Goal: Task Accomplishment & Management: Use online tool/utility

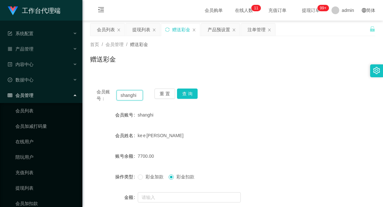
click at [129, 94] on input "shanghi" at bounding box center [130, 95] width 26 height 10
paste input "Michelle3938"
type input "Michelle3938"
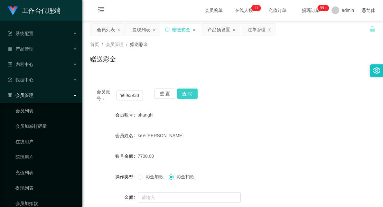
scroll to position [0, 0]
click at [186, 93] on button "查 询" at bounding box center [187, 94] width 21 height 10
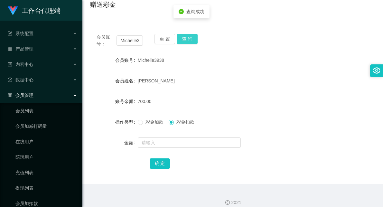
scroll to position [62, 0]
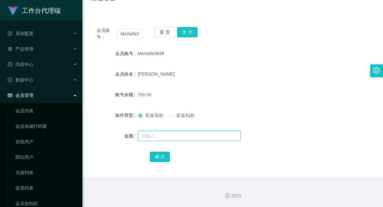
click at [167, 133] on input "text" at bounding box center [189, 136] width 103 height 10
type input "1500"
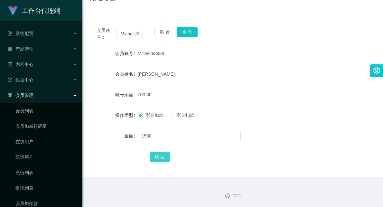
click at [156, 155] on button "确 定" at bounding box center [160, 157] width 21 height 10
click at [260, 91] on div "2200.00" at bounding box center [221, 94] width 166 height 13
click at [211, 71] on div "[PERSON_NAME]" at bounding box center [221, 74] width 166 height 13
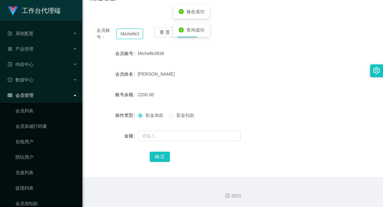
click at [132, 32] on input "Michelle3938" at bounding box center [130, 34] width 26 height 10
click at [189, 29] on button "查 询" at bounding box center [187, 32] width 21 height 10
click at [231, 47] on div "Michelle3938" at bounding box center [221, 53] width 166 height 13
drag, startPoint x: 185, startPoint y: 34, endPoint x: 192, endPoint y: 34, distance: 6.8
click at [185, 33] on button "查 询" at bounding box center [187, 32] width 21 height 10
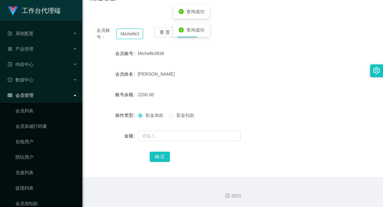
click at [127, 33] on input "Michelle3938" at bounding box center [130, 34] width 26 height 10
click at [190, 55] on div "Michelle3938" at bounding box center [221, 53] width 166 height 13
click at [189, 34] on button "查 询" at bounding box center [187, 32] width 21 height 10
click at [129, 33] on input "Michelle3938" at bounding box center [130, 34] width 26 height 10
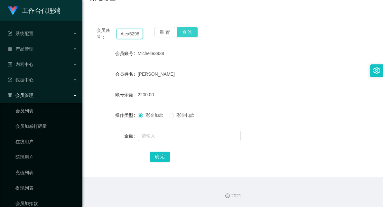
type input "Alex5298"
click at [193, 29] on button "查 询" at bounding box center [187, 32] width 21 height 10
click at [187, 33] on button "查 询" at bounding box center [187, 32] width 21 height 10
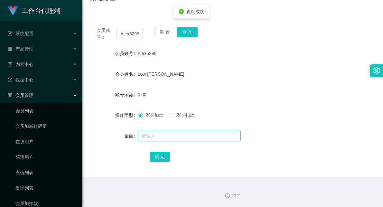
click at [155, 136] on input "text" at bounding box center [189, 136] width 103 height 10
type input "500"
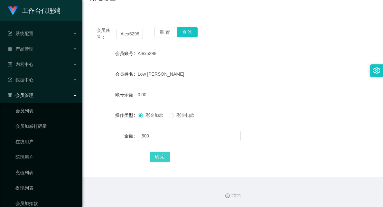
click at [161, 157] on button "确 定" at bounding box center [160, 157] width 21 height 10
click at [257, 90] on div "500.00" at bounding box center [221, 94] width 166 height 13
click at [188, 34] on button "查 询" at bounding box center [187, 32] width 21 height 10
click at [188, 34] on body "工作台代理端 系统配置 系统配置列表 管理员列表 管理员分组 systemPays 产品管理 产品列表 产品预设置 开奖记录 注单管理 即时注单 内容中心 数…" at bounding box center [191, 103] width 383 height 207
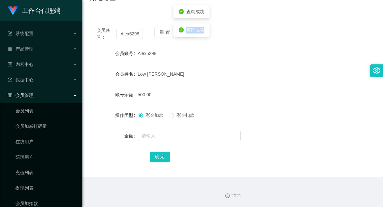
click at [188, 34] on div "查询成功" at bounding box center [192, 30] width 36 height 13
click at [213, 74] on div "Low [PERSON_NAME]" at bounding box center [221, 74] width 166 height 13
click at [133, 33] on input "Alex5298" at bounding box center [130, 34] width 26 height 10
click at [197, 53] on div "Alex5298" at bounding box center [221, 53] width 166 height 13
click at [188, 29] on button "查 询" at bounding box center [187, 32] width 21 height 10
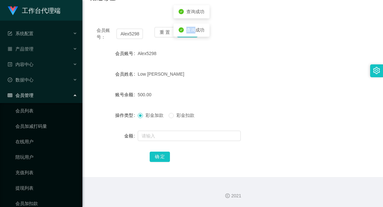
click at [187, 29] on span "查询成功" at bounding box center [195, 29] width 18 height 5
click at [188, 34] on button "查 询" at bounding box center [187, 32] width 21 height 10
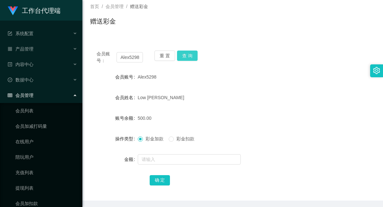
scroll to position [0, 0]
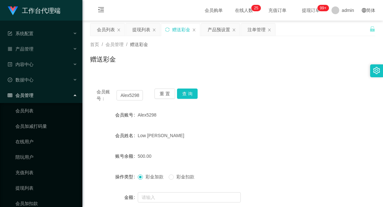
drag, startPoint x: 215, startPoint y: 26, endPoint x: 216, endPoint y: 38, distance: 11.6
click at [215, 26] on div "产品预设置" at bounding box center [219, 30] width 23 height 12
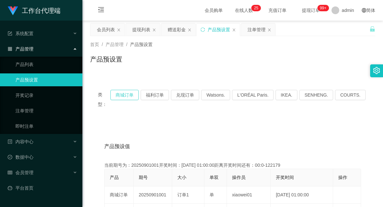
click at [128, 93] on button "商城订单" at bounding box center [124, 95] width 28 height 10
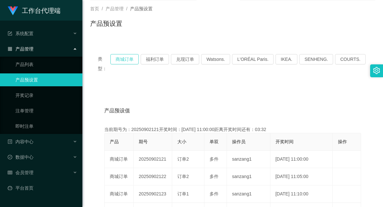
scroll to position [71, 0]
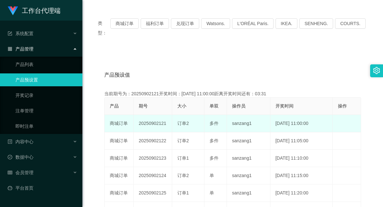
drag, startPoint x: 163, startPoint y: 113, endPoint x: 168, endPoint y: 113, distance: 4.8
click at [168, 115] on td "20250902121" at bounding box center [153, 123] width 39 height 17
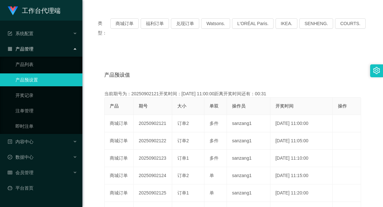
scroll to position [0, 0]
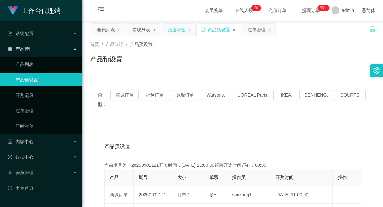
click at [178, 27] on div "赠送彩金" at bounding box center [177, 30] width 18 height 12
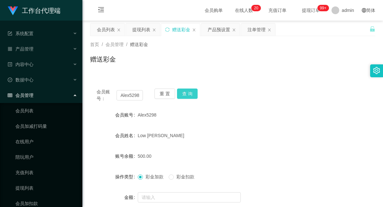
click at [182, 92] on button "查 询" at bounding box center [187, 94] width 21 height 10
click at [129, 95] on input "Alex5298" at bounding box center [130, 95] width 26 height 10
drag, startPoint x: 254, startPoint y: 126, endPoint x: 251, endPoint y: 127, distance: 3.3
click at [255, 126] on form "会员账号 Alex5298 会员姓名 [PERSON_NAME] 账号余额 300.00 操作类型 彩金加款 彩金扣款 金额 确 定" at bounding box center [232, 167] width 285 height 116
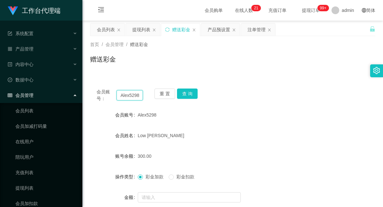
click at [134, 96] on input "Alex5298" at bounding box center [130, 95] width 26 height 10
drag, startPoint x: 192, startPoint y: 91, endPoint x: 184, endPoint y: 95, distance: 9.1
click at [192, 91] on button "查 询" at bounding box center [187, 94] width 21 height 10
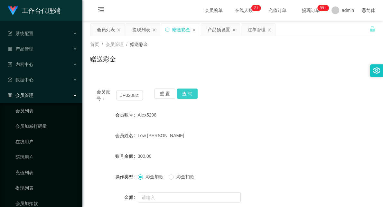
scroll to position [0, 0]
click at [125, 97] on input "WJP020821" at bounding box center [130, 95] width 26 height 10
drag, startPoint x: 195, startPoint y: 91, endPoint x: 175, endPoint y: 98, distance: 20.7
click at [195, 91] on button "查 询" at bounding box center [187, 94] width 21 height 10
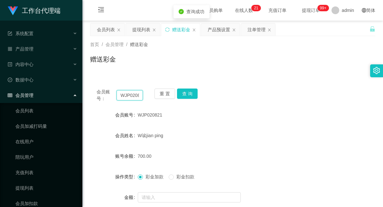
click at [134, 95] on input "WJP020821" at bounding box center [130, 95] width 26 height 10
paste input "Alex5298"
type input "Alex5298"
click at [185, 94] on button "查 询" at bounding box center [187, 94] width 21 height 10
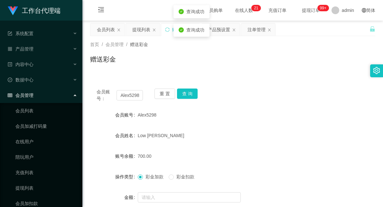
click at [279, 81] on div "会员账号： Alex5298 重 置 查 询 会员账号 Alex5298 会员姓名 [PERSON_NAME] 账号余额 700.00 操作类型 彩金加款 彩…" at bounding box center [232, 156] width 285 height 164
